Goal: Transaction & Acquisition: Book appointment/travel/reservation

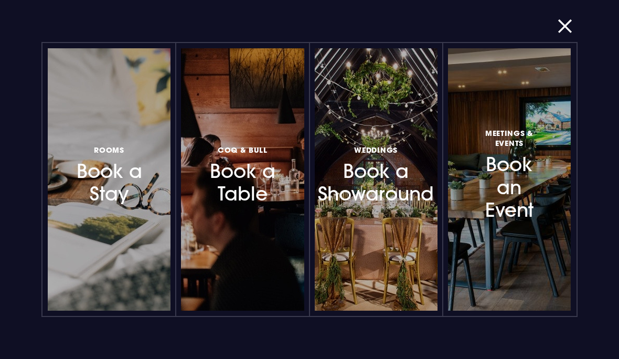
click at [128, 202] on h3 "Rooms Book a Stay" at bounding box center [108, 174] width 71 height 62
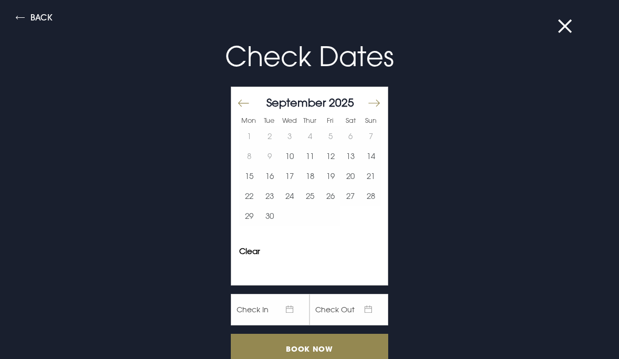
click at [37, 24] on button "Back" at bounding box center [34, 19] width 37 height 12
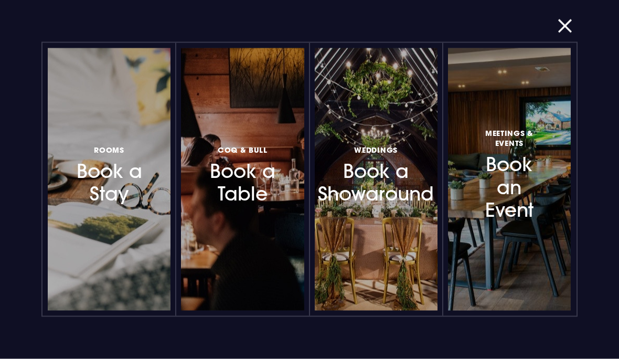
scroll to position [486, 0]
click at [556, 44] on div "Rooms Book a Stay Coq & Bull Book a Table Weddings Book a Showaround Meetings &…" at bounding box center [309, 179] width 598 height 359
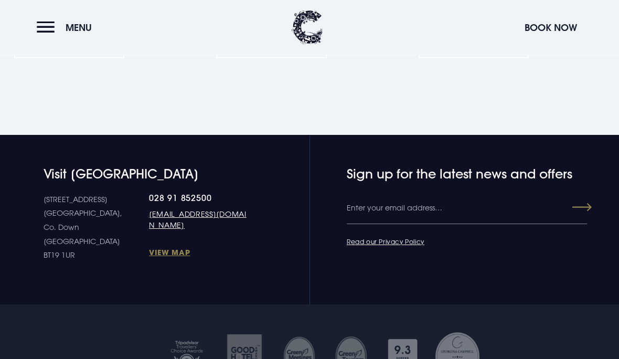
scroll to position [1315, 0]
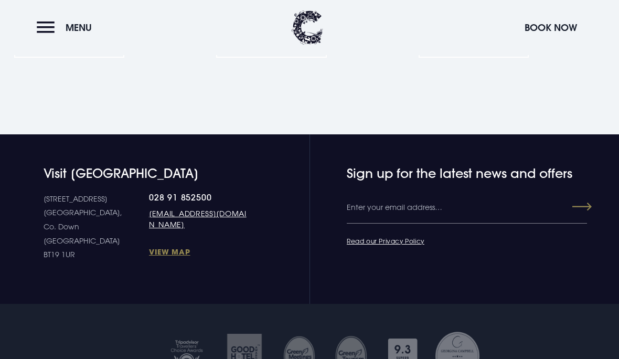
click at [153, 199] on link "028 91 852500" at bounding box center [200, 197] width 102 height 10
click at [37, 32] on button "Menu" at bounding box center [67, 27] width 60 height 23
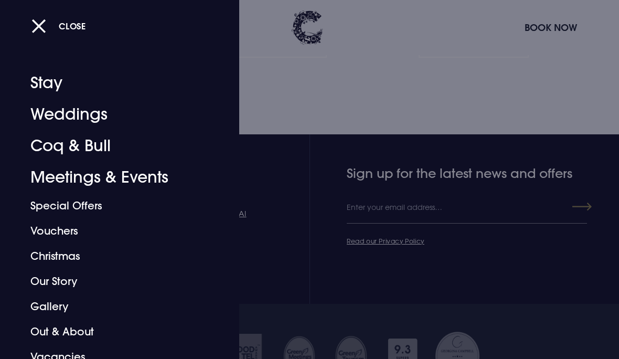
click at [35, 41] on div "Close Stay Weddings Coq & Bull Meetings & Events Special Offers Vouchers Christ…" at bounding box center [119, 179] width 239 height 359
click at [39, 30] on button "Close" at bounding box center [58, 26] width 55 height 22
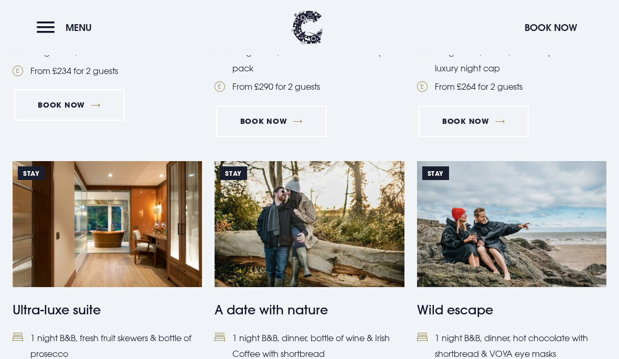
scroll to position [949, 0]
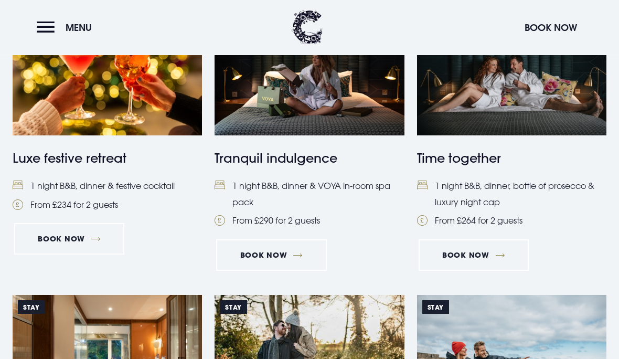
click at [38, 27] on button "Menu" at bounding box center [67, 27] width 60 height 23
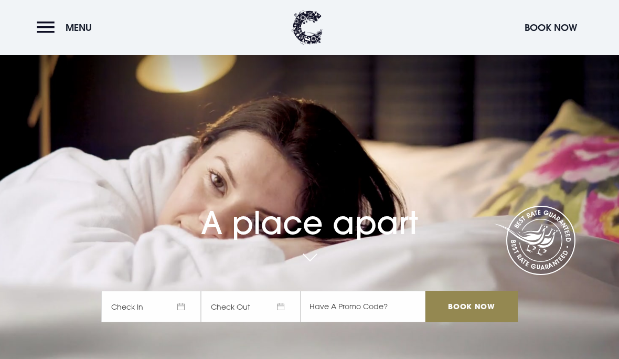
click at [49, 28] on button "Menu" at bounding box center [67, 27] width 60 height 23
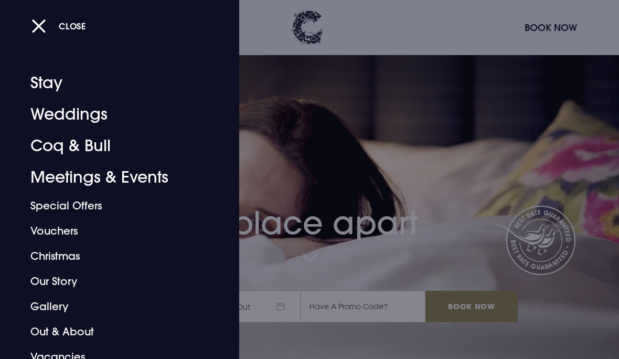
click at [103, 150] on link "Coq & Bull" at bounding box center [112, 145] width 164 height 31
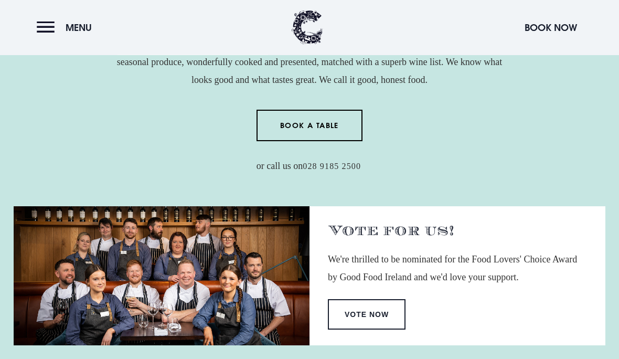
scroll to position [443, 0]
click at [496, 222] on section "For friends, families and food lovers A warm welcome and a truly rare dining ex…" at bounding box center [309, 71] width 619 height 311
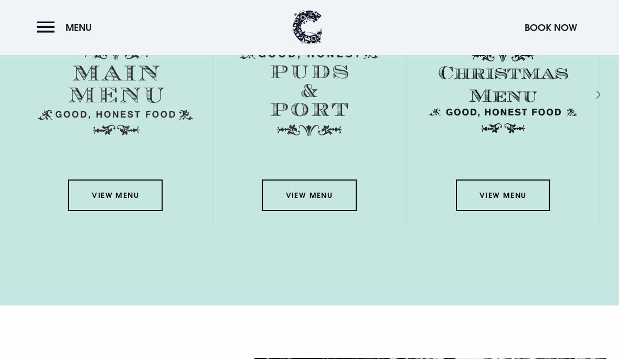
scroll to position [1686, 0]
click at [136, 211] on link "View Menu" at bounding box center [115, 194] width 94 height 31
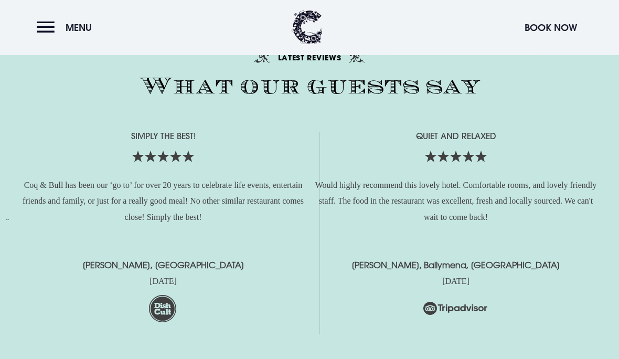
scroll to position [2338, 0]
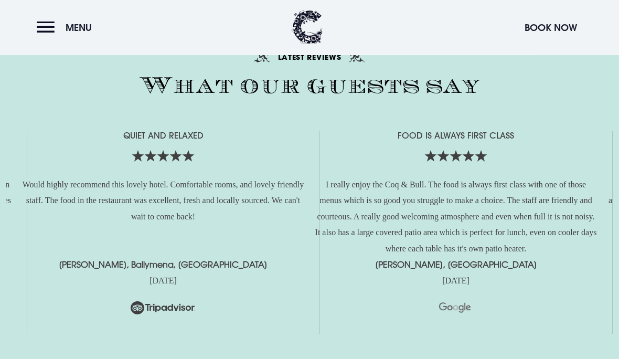
click at [59, 35] on button "Menu" at bounding box center [67, 27] width 60 height 23
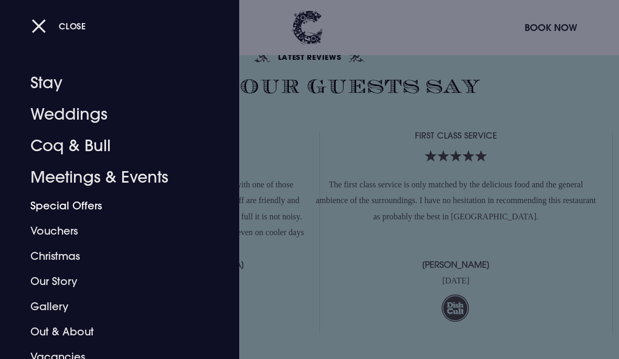
click at [88, 210] on link "Special Offers" at bounding box center [112, 205] width 164 height 25
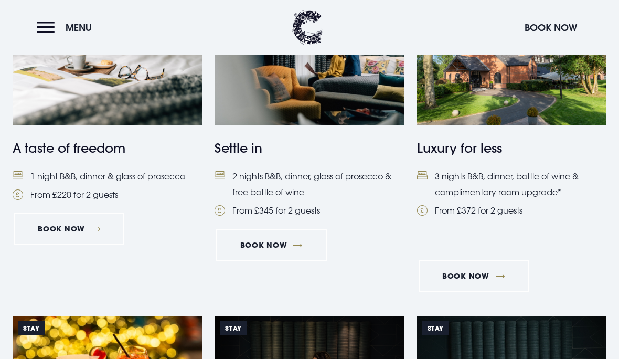
scroll to position [508, 0]
click at [504, 273] on link "Book Now" at bounding box center [474, 276] width 110 height 31
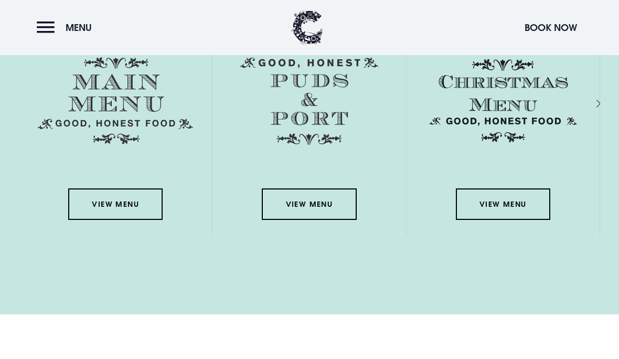
scroll to position [1676, 0]
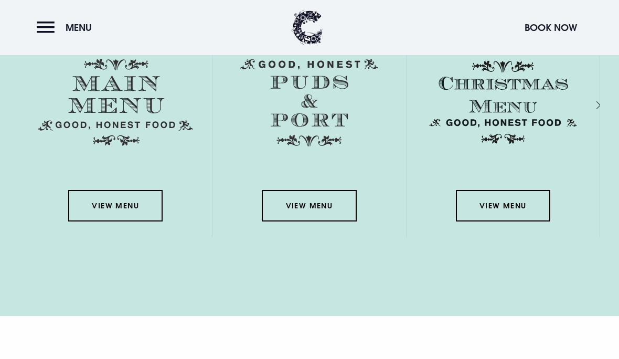
click at [130, 221] on link "View Menu" at bounding box center [115, 205] width 94 height 31
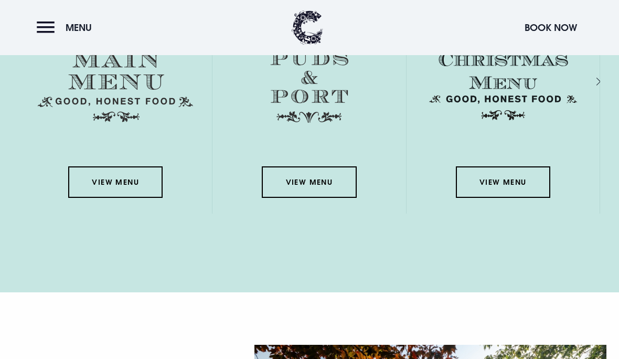
click at [322, 198] on link "View Menu" at bounding box center [309, 181] width 94 height 31
